Goal: Navigation & Orientation: Find specific page/section

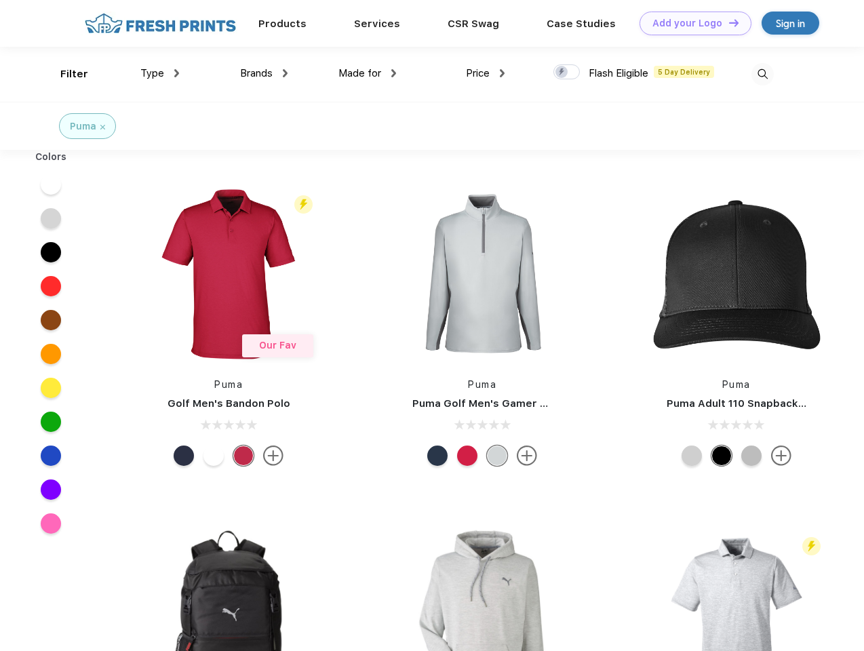
scroll to position [1, 0]
click at [691, 23] on link "Add your Logo Design Tool" at bounding box center [696, 24] width 112 height 24
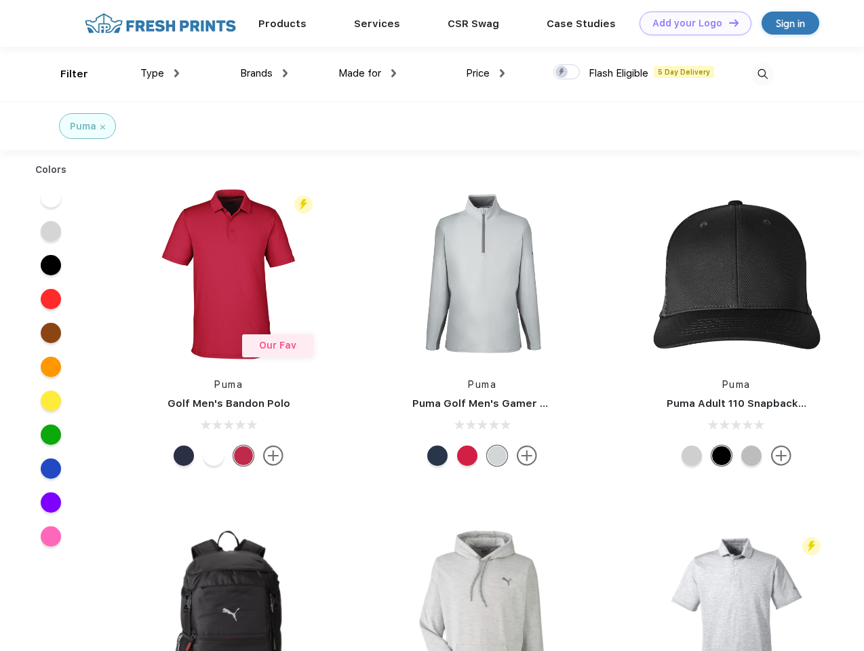
click at [0, 0] on div "Design Tool" at bounding box center [0, 0] width 0 height 0
click at [728, 22] on link "Add your Logo Design Tool" at bounding box center [696, 24] width 112 height 24
click at [65, 74] on div "Filter" at bounding box center [74, 74] width 28 height 16
click at [160, 73] on span "Type" at bounding box center [152, 73] width 24 height 12
click at [264, 73] on span "Brands" at bounding box center [256, 73] width 33 height 12
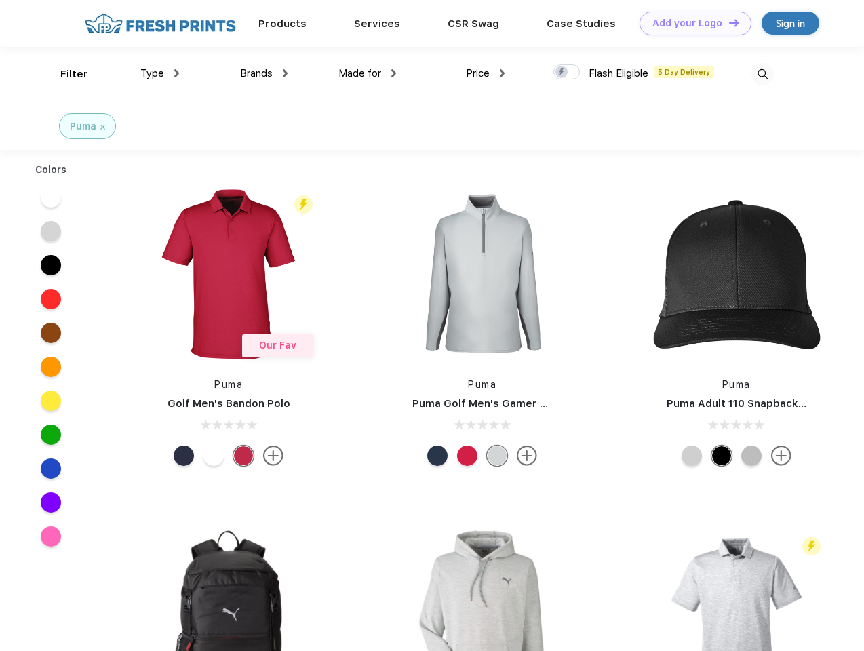
click at [368, 73] on span "Made for" at bounding box center [359, 73] width 43 height 12
click at [486, 73] on span "Price" at bounding box center [478, 73] width 24 height 12
click at [567, 73] on div at bounding box center [567, 71] width 26 height 15
click at [562, 73] on input "checkbox" at bounding box center [558, 68] width 9 height 9
click at [762, 74] on img at bounding box center [763, 74] width 22 height 22
